Goal: Register for event/course

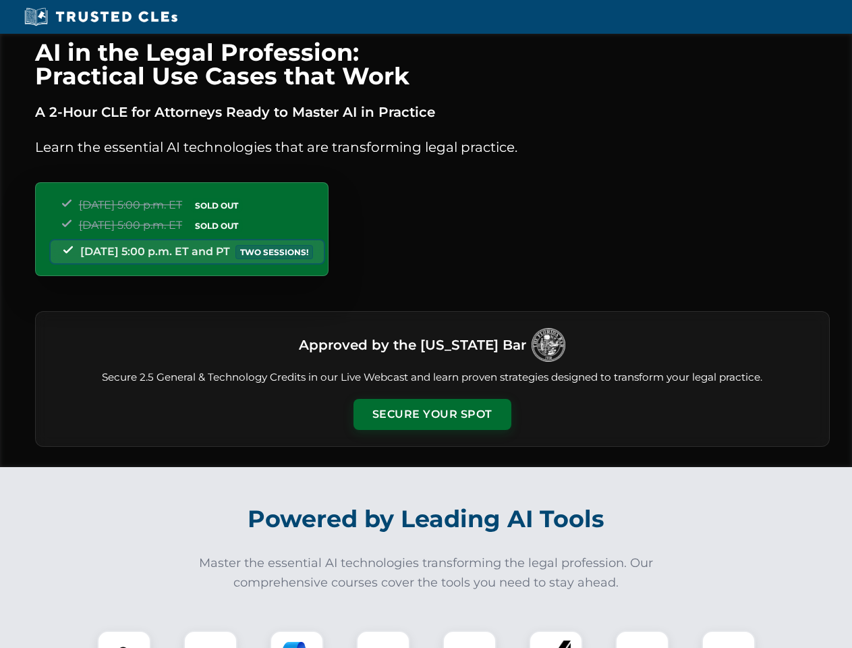
click at [432, 414] on button "Secure Your Spot" at bounding box center [433, 414] width 158 height 31
click at [124, 639] on img at bounding box center [124, 657] width 39 height 39
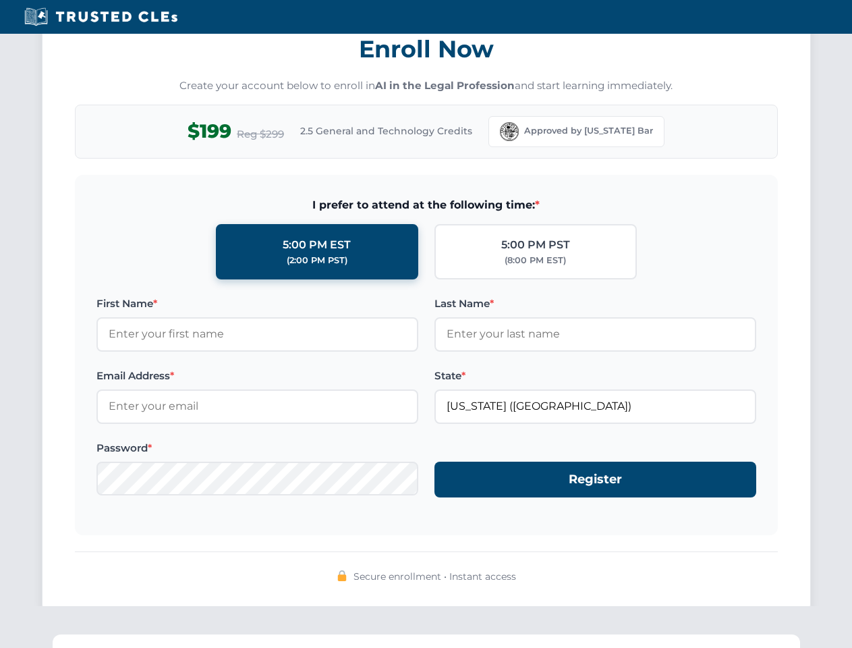
scroll to position [1325, 0]
